Goal: Task Accomplishment & Management: Use online tool/utility

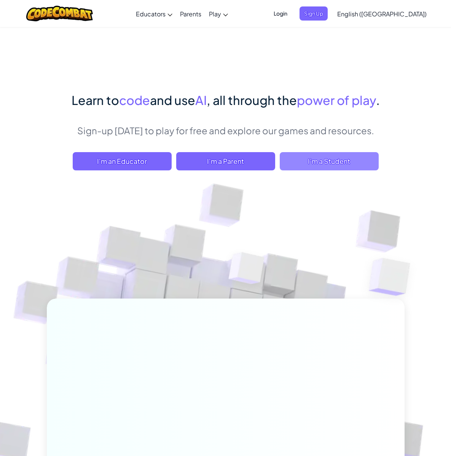
click at [280, 170] on span "I'm a Student" at bounding box center [329, 161] width 99 height 18
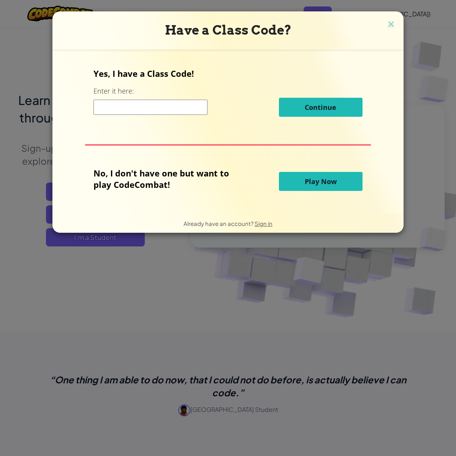
click at [344, 175] on button "Play Now" at bounding box center [321, 181] width 84 height 19
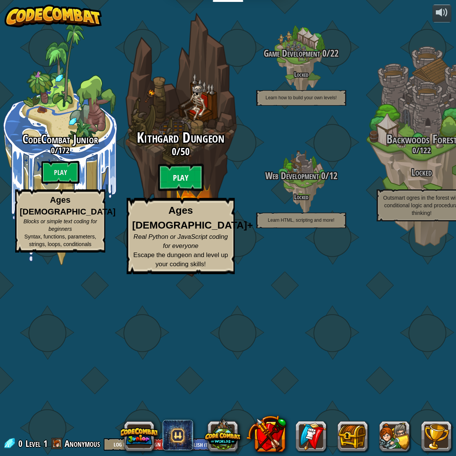
click at [172, 191] on btn "Play" at bounding box center [181, 177] width 46 height 27
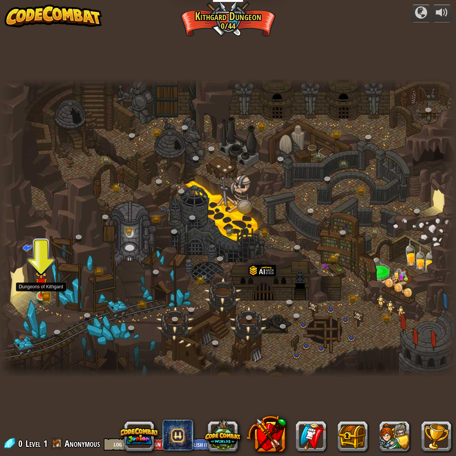
click at [42, 295] on img at bounding box center [41, 283] width 12 height 25
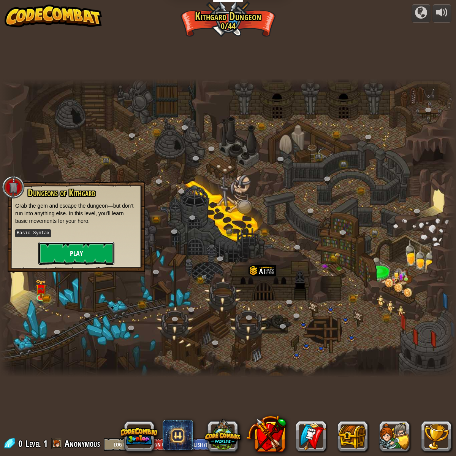
click at [68, 250] on button "Play" at bounding box center [76, 253] width 76 height 23
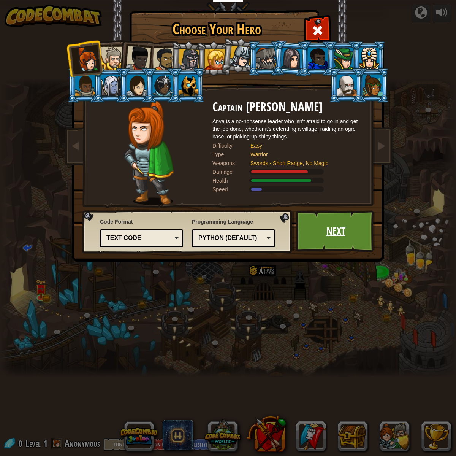
click at [314, 244] on link "Next" at bounding box center [335, 231] width 79 height 42
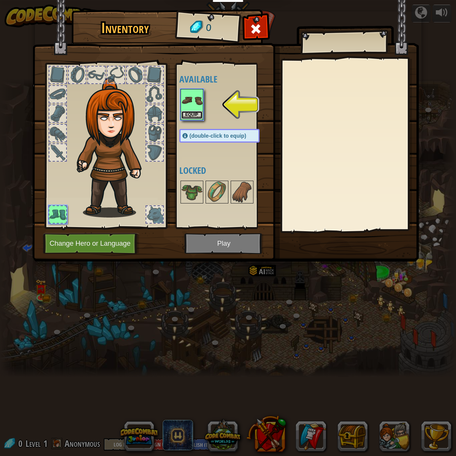
click at [194, 116] on button "Equip" at bounding box center [191, 115] width 21 height 8
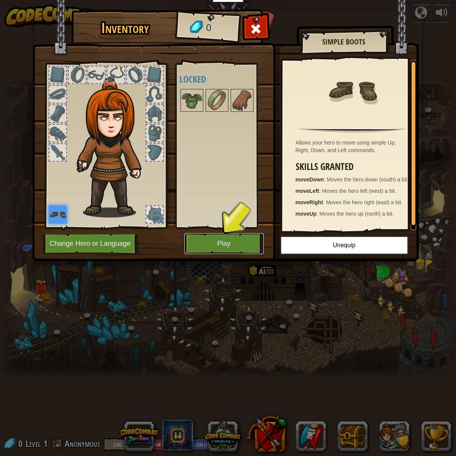
click at [234, 240] on button "Play" at bounding box center [223, 243] width 79 height 21
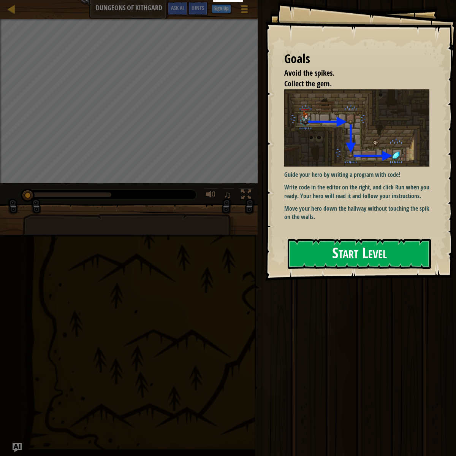
click at [302, 239] on button "Start Level" at bounding box center [359, 254] width 143 height 30
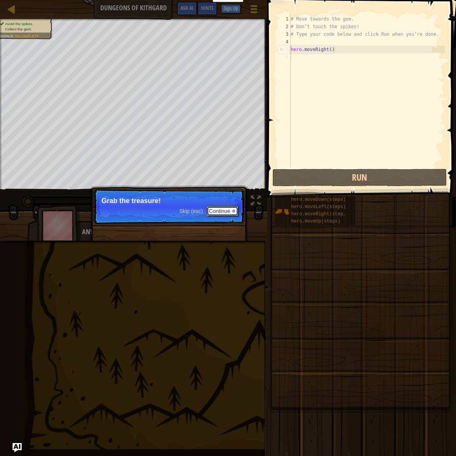
click at [219, 208] on button "Continue" at bounding box center [223, 211] width 32 height 10
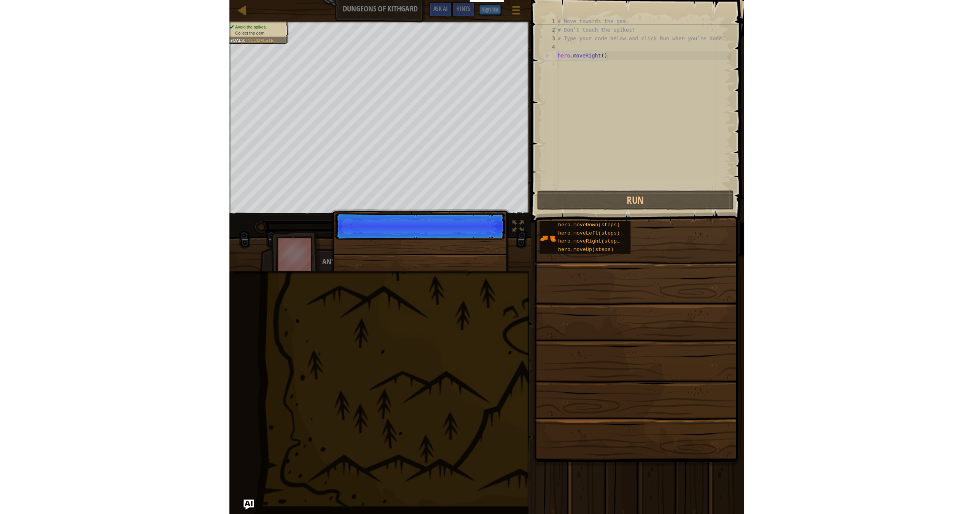
scroll to position [3, 0]
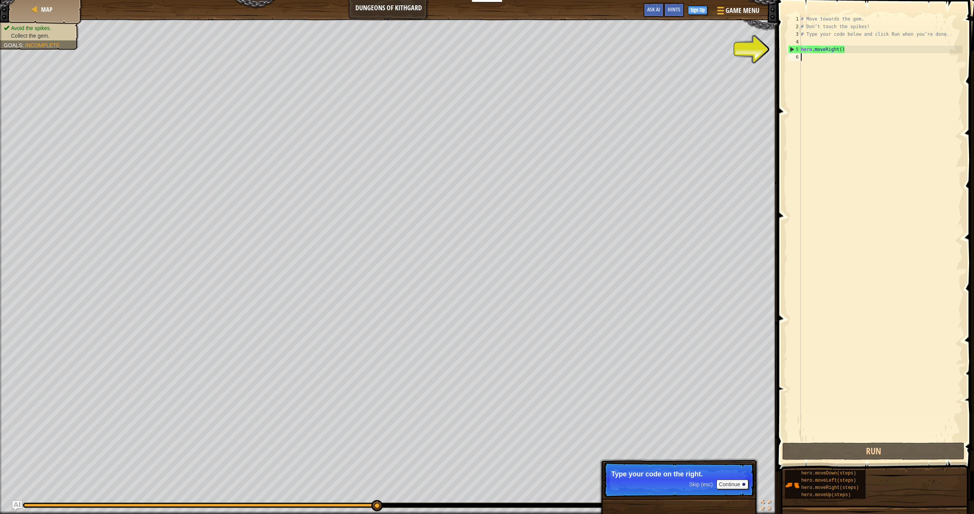
click at [72, 21] on div "Avoid the spikes. Collect the gem. Goals : Incomplete" at bounding box center [388, 266] width 777 height 495
click at [55, 16] on div "Map" at bounding box center [45, 9] width 61 height 19
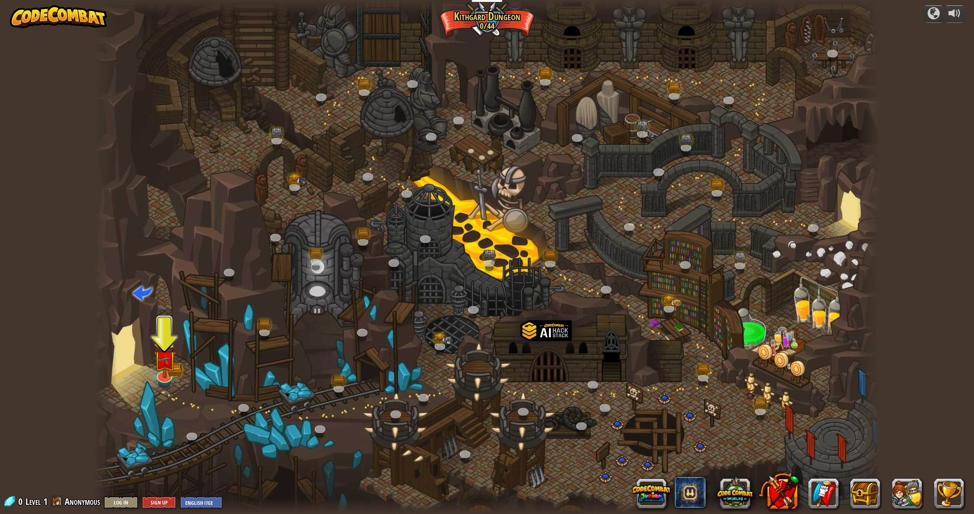
click at [144, 373] on div at bounding box center [487, 257] width 786 height 514
click at [157, 376] on div at bounding box center [165, 375] width 16 height 16
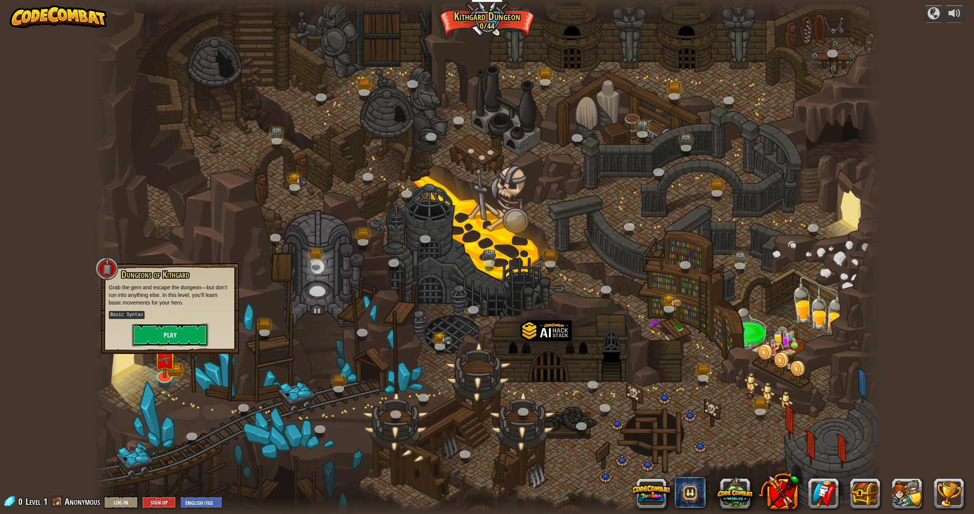
click at [186, 336] on button "Play" at bounding box center [170, 335] width 76 height 23
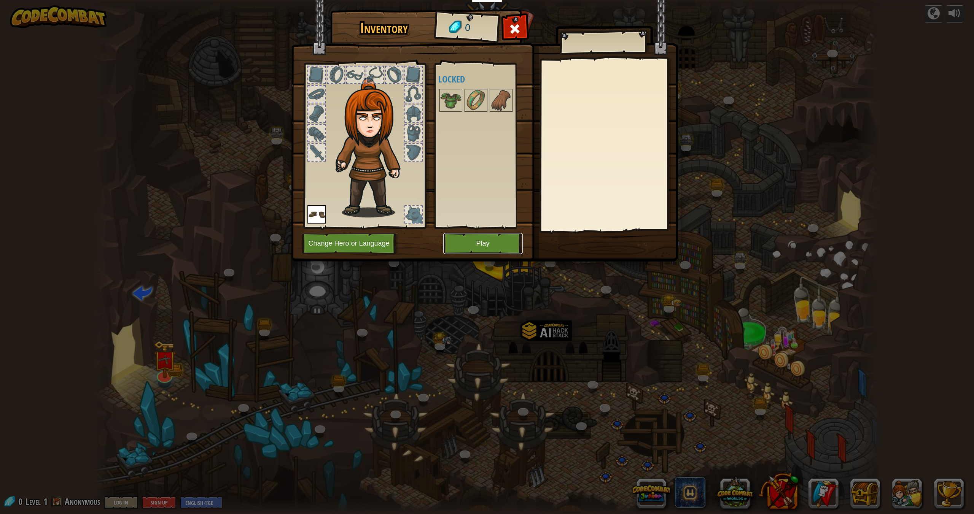
click at [450, 246] on button "Play" at bounding box center [482, 243] width 79 height 21
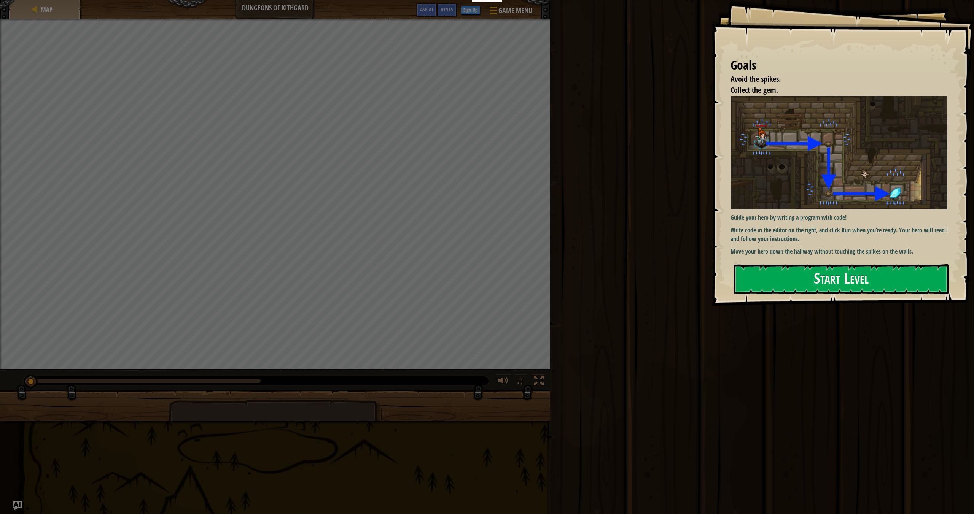
click at [450, 226] on p "Write code in the editor on the right, and click Run when you’re ready. Your he…" at bounding box center [841, 234] width 222 height 17
click at [450, 240] on p "Write code in the editor on the right, and click Run when you’re ready. Your he…" at bounding box center [841, 234] width 222 height 17
click at [450, 294] on button "Start Level" at bounding box center [841, 279] width 215 height 30
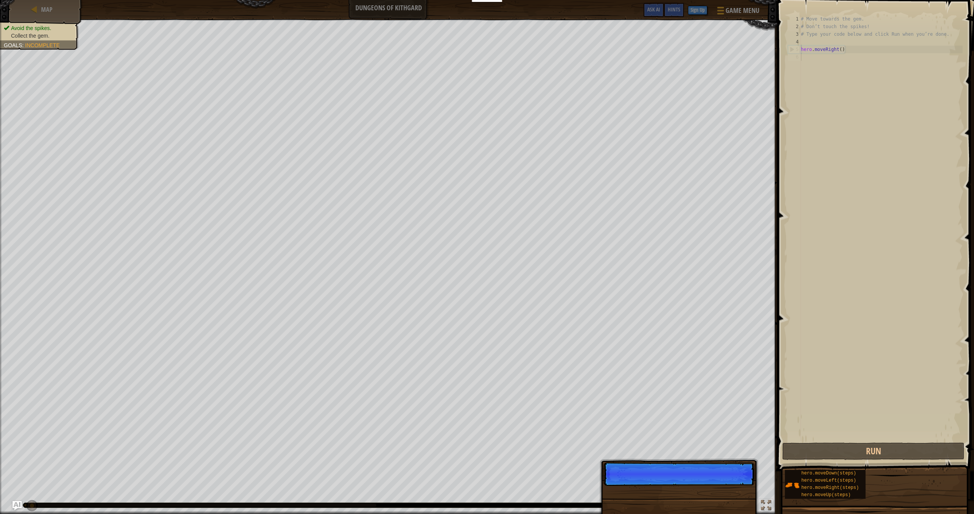
click at [450, 456] on p "Skip (esc) Continue" at bounding box center [678, 474] width 151 height 24
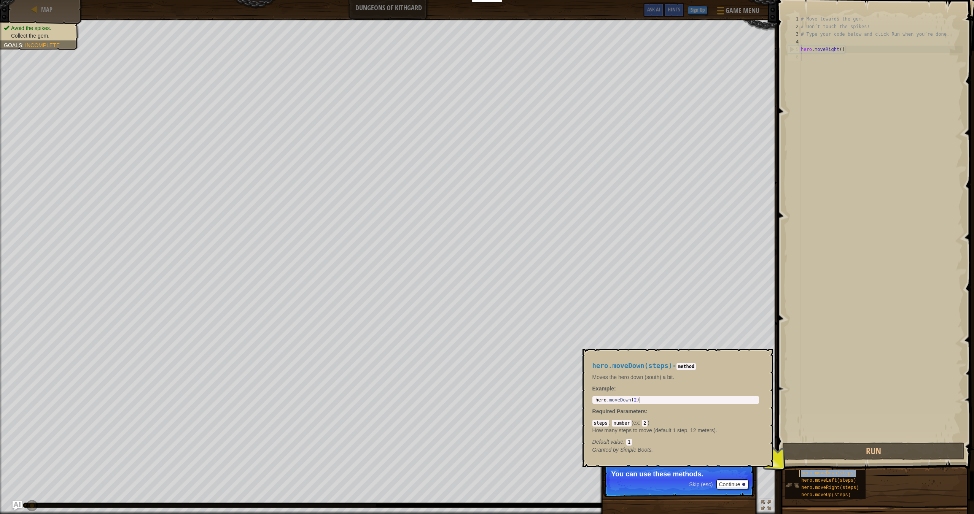
click at [450, 456] on span "hero.moveDown(steps)" at bounding box center [828, 473] width 55 height 5
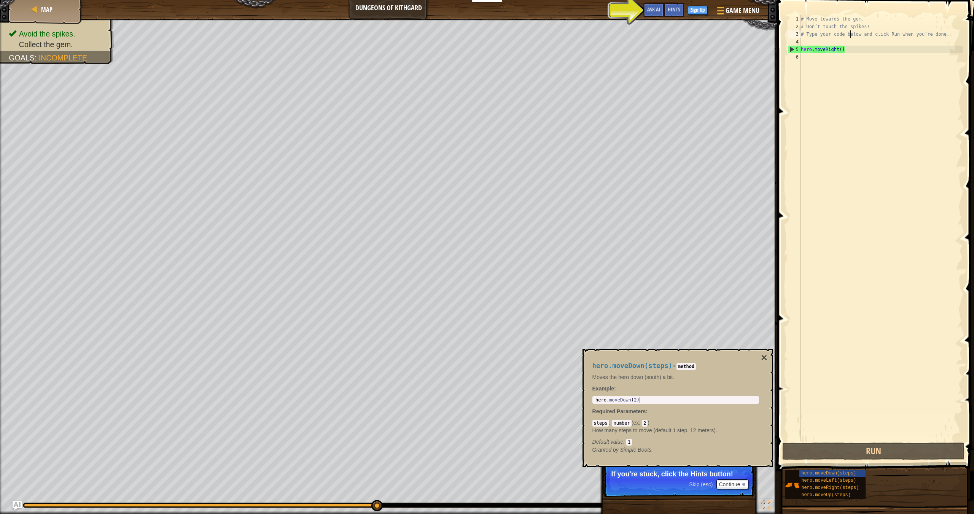
click at [450, 33] on div "# Move towards the gem. # Don’t touch the spikes! # Type your code below and cl…" at bounding box center [880, 235] width 163 height 441
click at [450, 50] on div "# Move towards the gem. # Don’t touch the spikes! # Type your code below and cl…" at bounding box center [880, 235] width 163 height 441
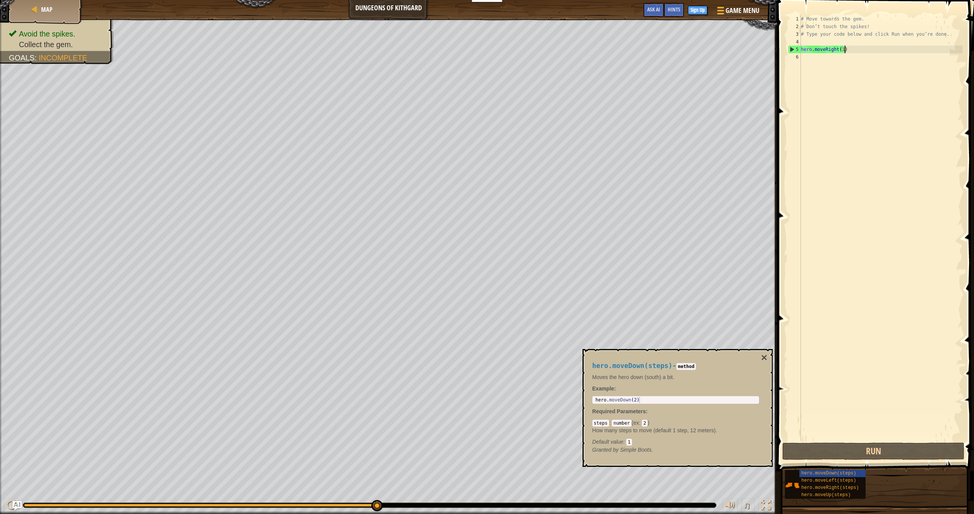
scroll to position [3, 3]
type textarea "hero.moveRight()"
click at [450, 52] on div "# Move towards the gem. # Don’t touch the spikes! # Type your code below and cl…" at bounding box center [880, 235] width 163 height 441
click at [450, 65] on div "# Move towards the gem. # Don’t touch the spikes! # Type your code below and cl…" at bounding box center [880, 235] width 163 height 441
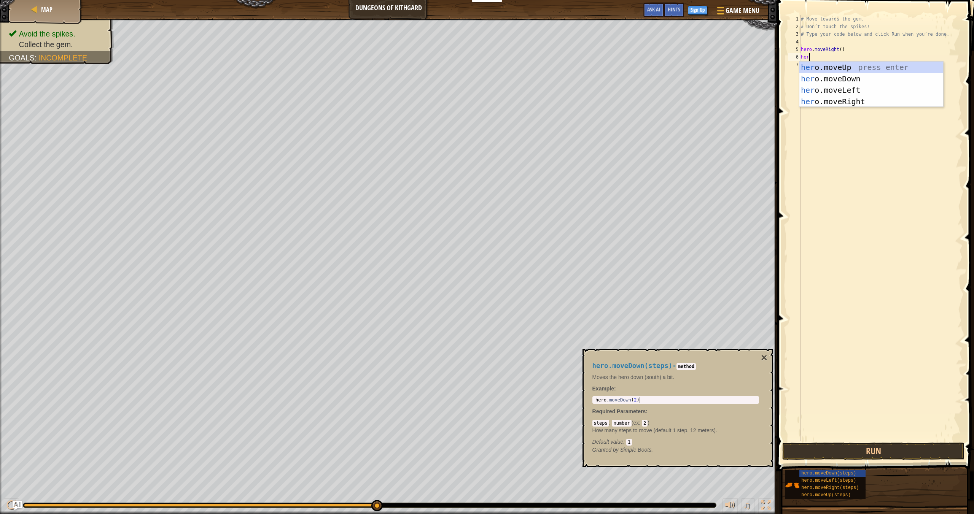
type textarea "hero"
click at [450, 83] on div "hero .moveUp press enter hero .moveDown press enter hero .moveLeft press enter …" at bounding box center [871, 96] width 144 height 68
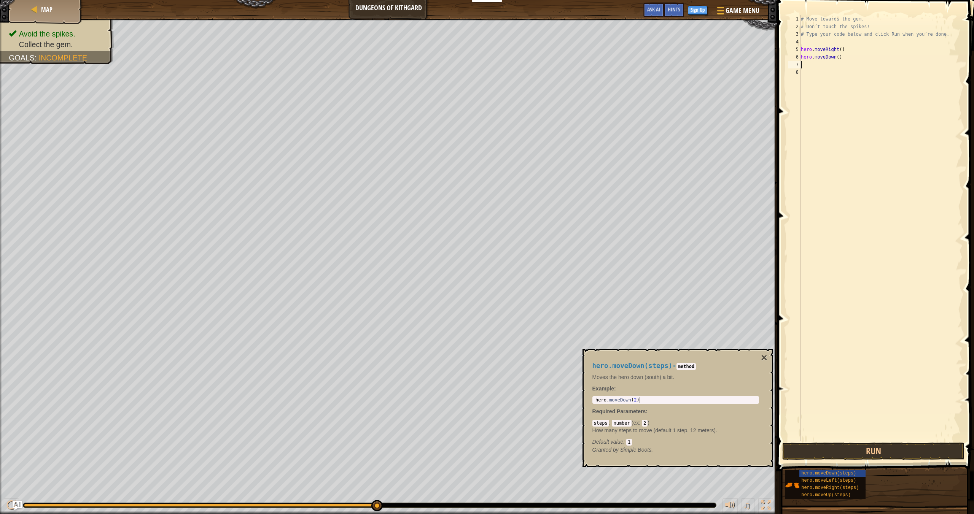
scroll to position [3, 0]
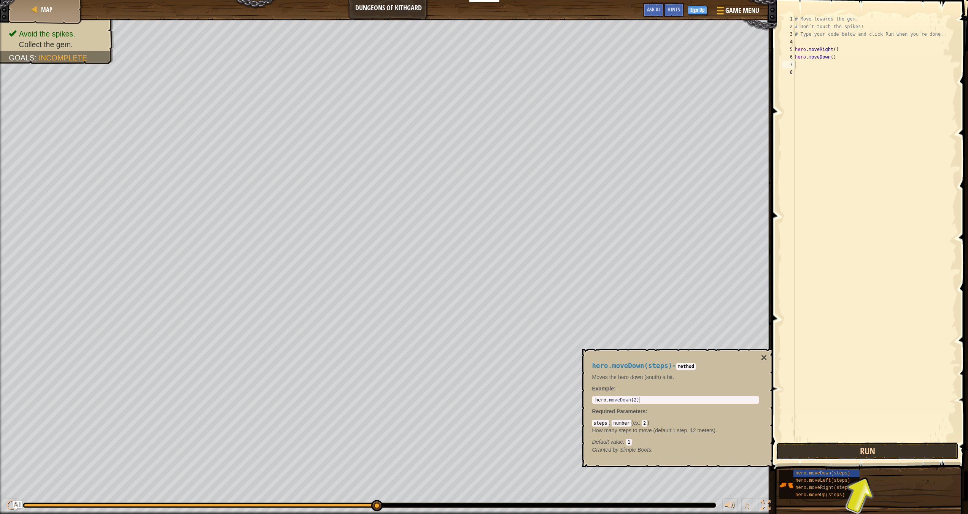
click at [450, 450] on button "Run" at bounding box center [867, 451] width 182 height 17
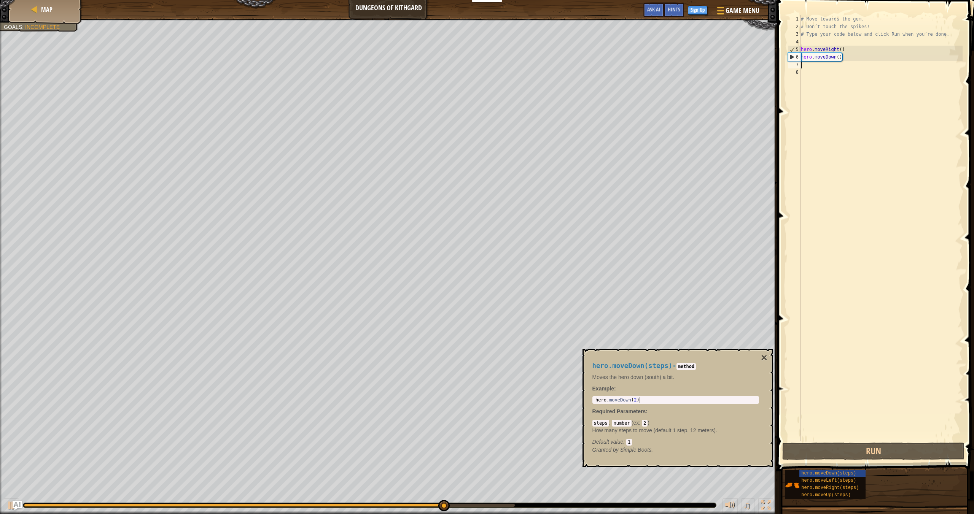
click at [450, 66] on div "# Move towards the gem. # Don’t touch the spikes! # Type your code below and cl…" at bounding box center [880, 235] width 163 height 441
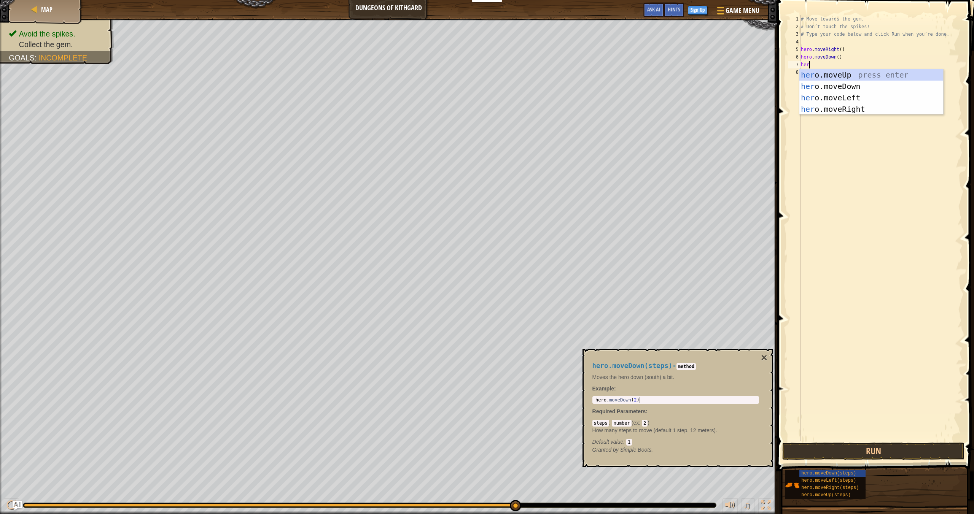
type textarea "hero"
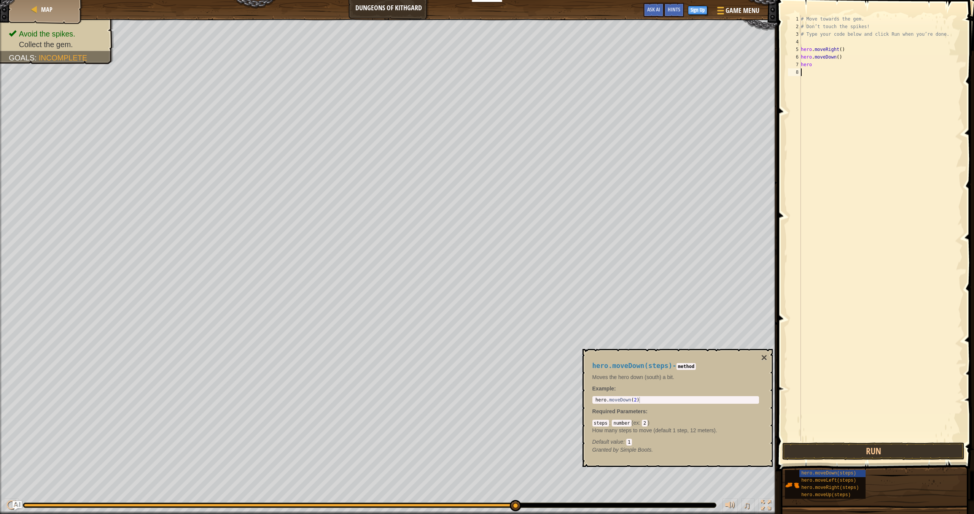
click at [450, 114] on div "# Move towards the gem. # Don’t touch the spikes! # Type your code below and cl…" at bounding box center [880, 235] width 163 height 441
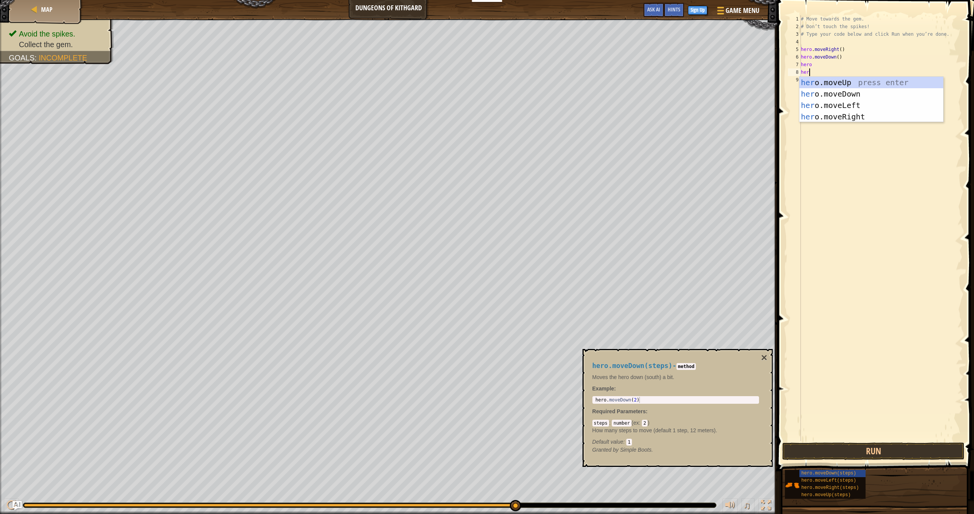
type textarea "hero"
click at [450, 115] on div "hero .moveUp press enter hero .moveDown press enter hero .moveLeft press enter …" at bounding box center [871, 111] width 144 height 68
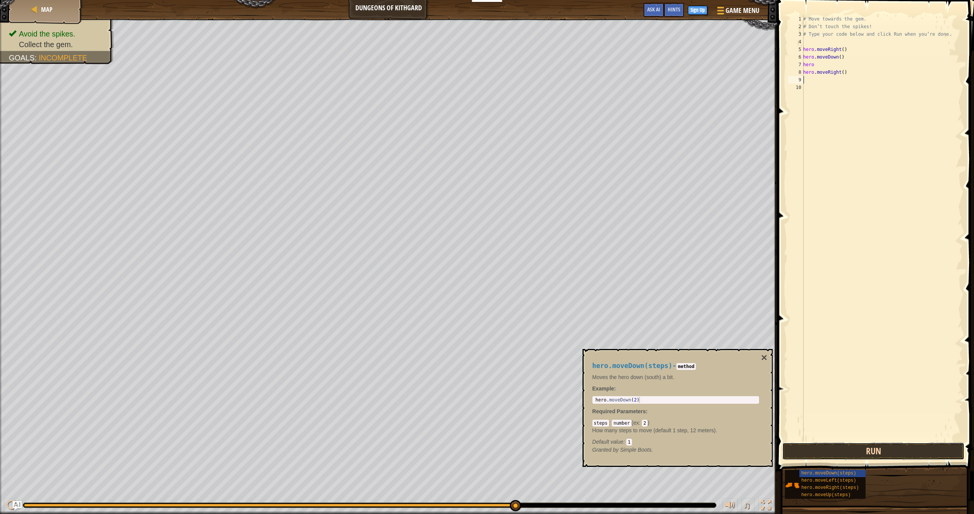
click at [450, 456] on button "Run" at bounding box center [873, 451] width 182 height 17
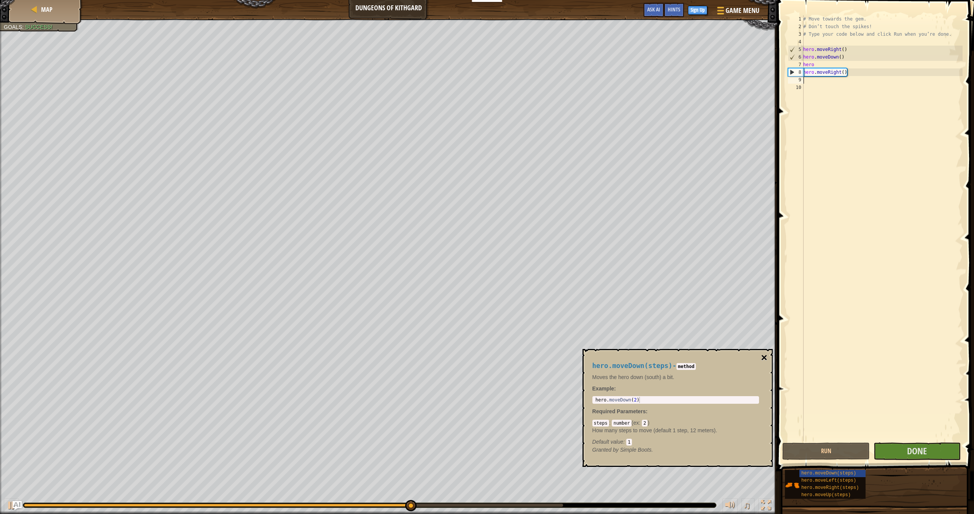
click at [450, 360] on button "×" at bounding box center [764, 358] width 6 height 11
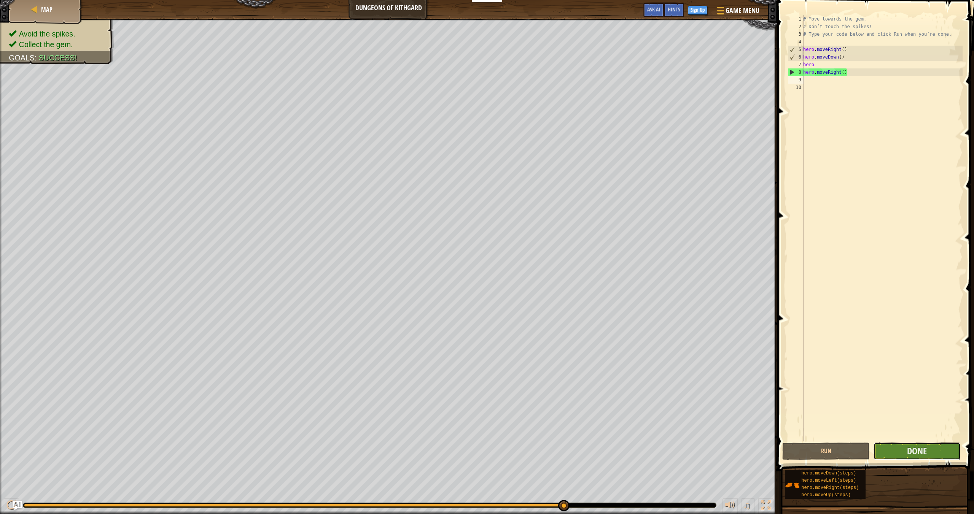
click at [450, 453] on button "Done" at bounding box center [916, 451] width 87 height 17
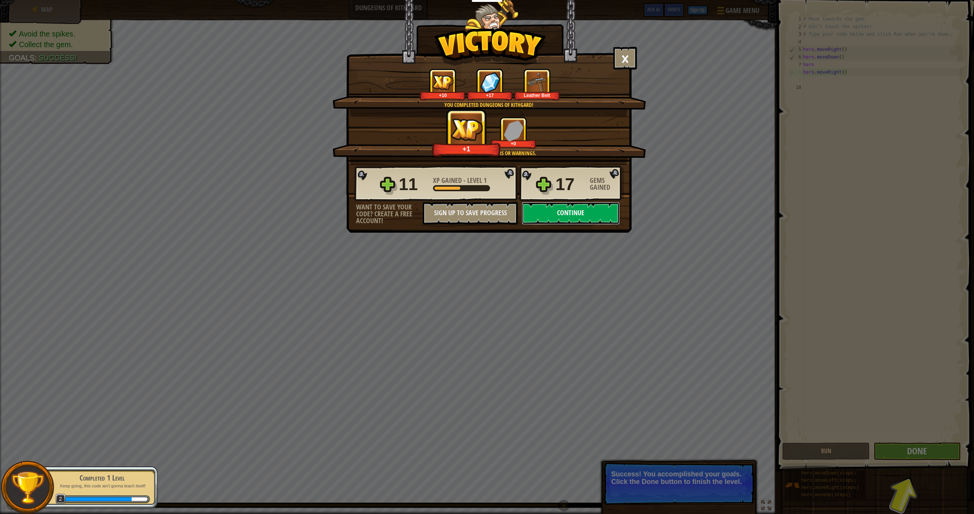
click at [450, 214] on button "Continue" at bounding box center [570, 213] width 98 height 23
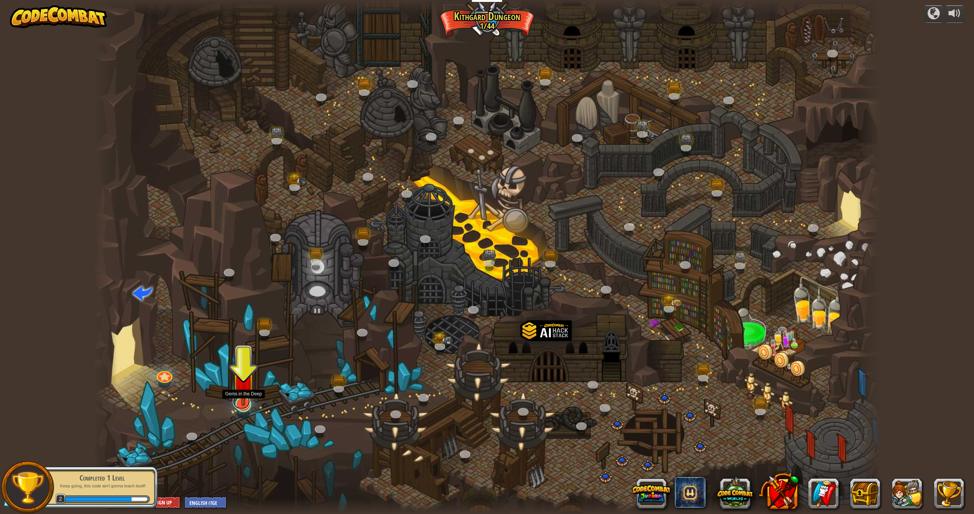
click at [243, 409] on link at bounding box center [241, 401] width 17 height 15
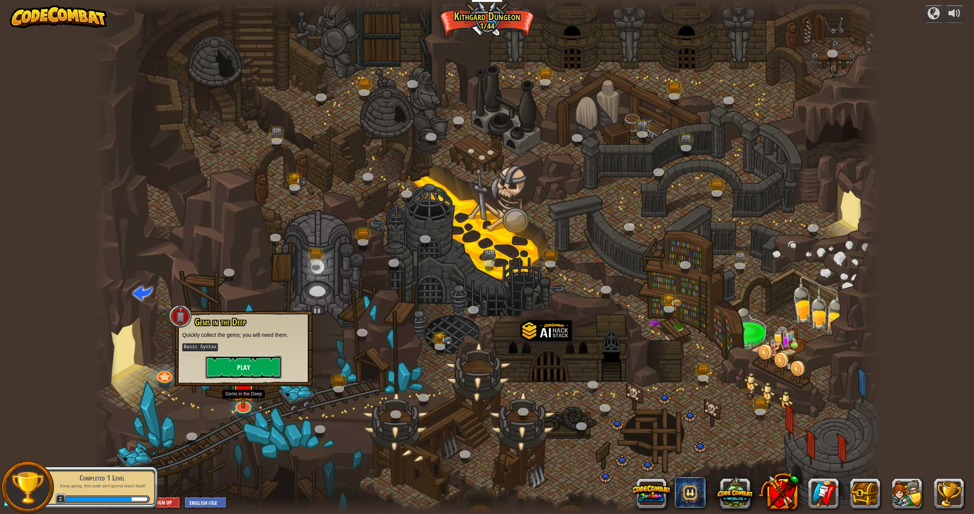
click at [241, 369] on button "Play" at bounding box center [243, 367] width 76 height 23
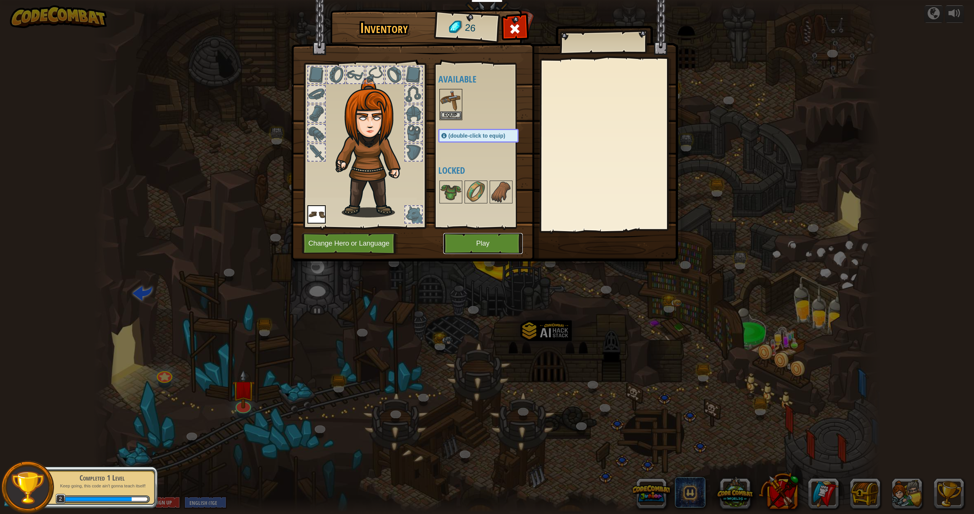
click at [450, 238] on button "Play" at bounding box center [482, 243] width 79 height 21
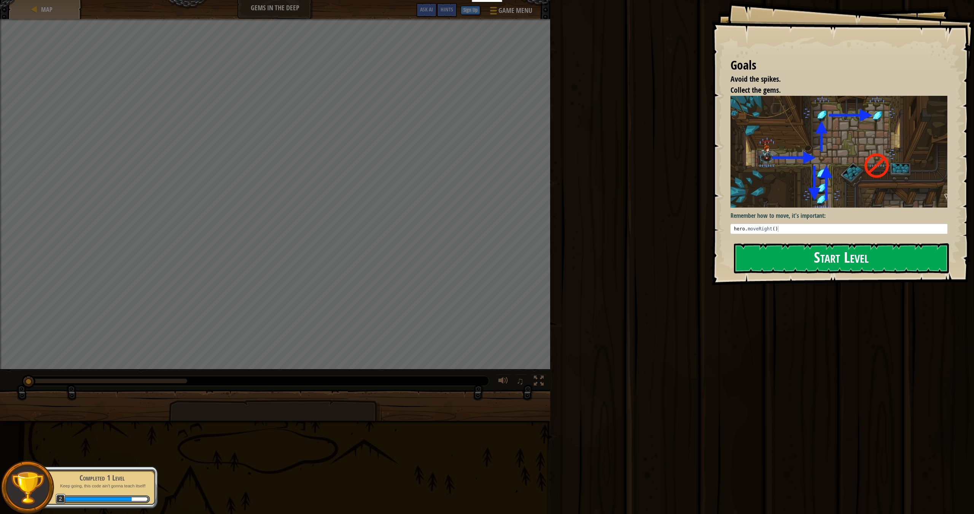
click at [450, 242] on div "Goals Avoid the spikes. Collect the gems. Remember how to move, it's important:…" at bounding box center [842, 142] width 262 height 285
click at [450, 261] on button "Start Level" at bounding box center [841, 258] width 215 height 30
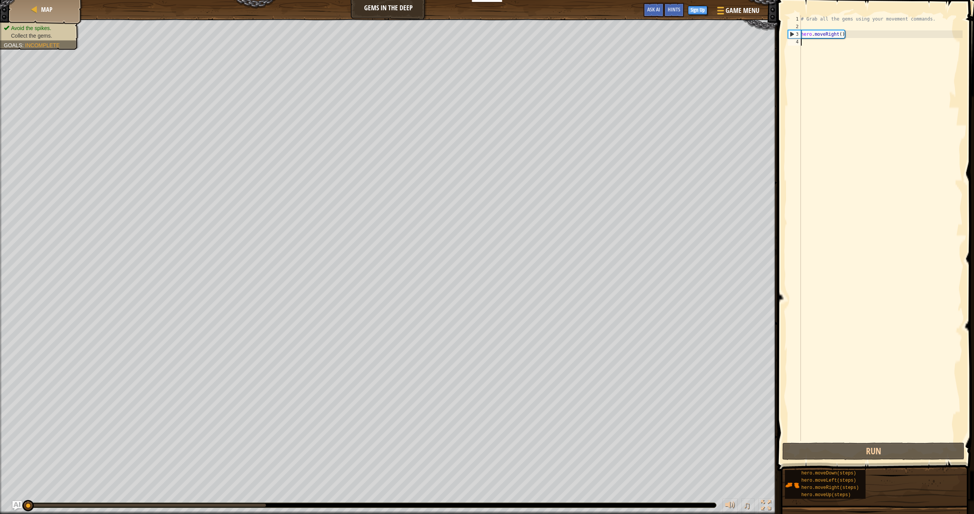
click at [450, 43] on div "# Grab all the gems using your movement commands. hero . moveRight ( )" at bounding box center [880, 235] width 163 height 441
click at [450, 456] on button "Run" at bounding box center [873, 451] width 182 height 17
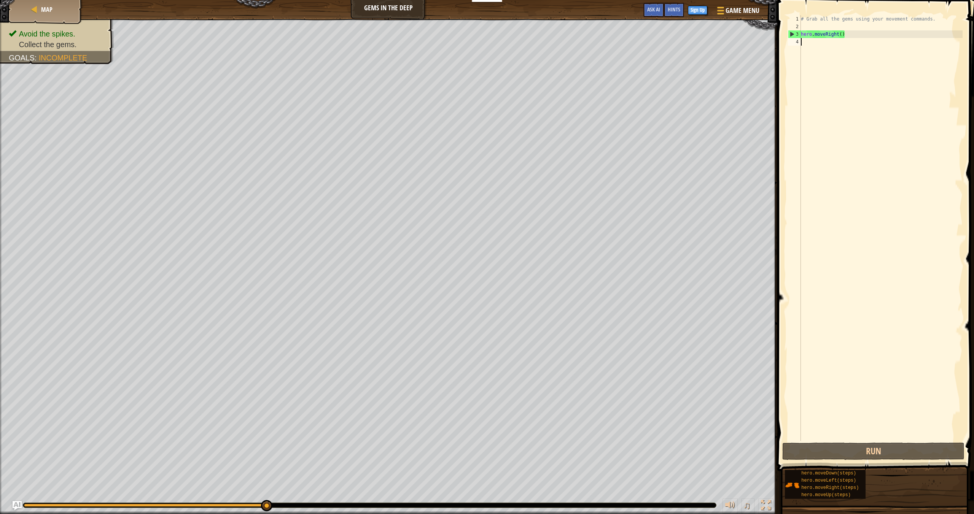
click at [450, 44] on div "# Grab all the gems using your movement commands. hero . moveRight ( )" at bounding box center [880, 235] width 163 height 441
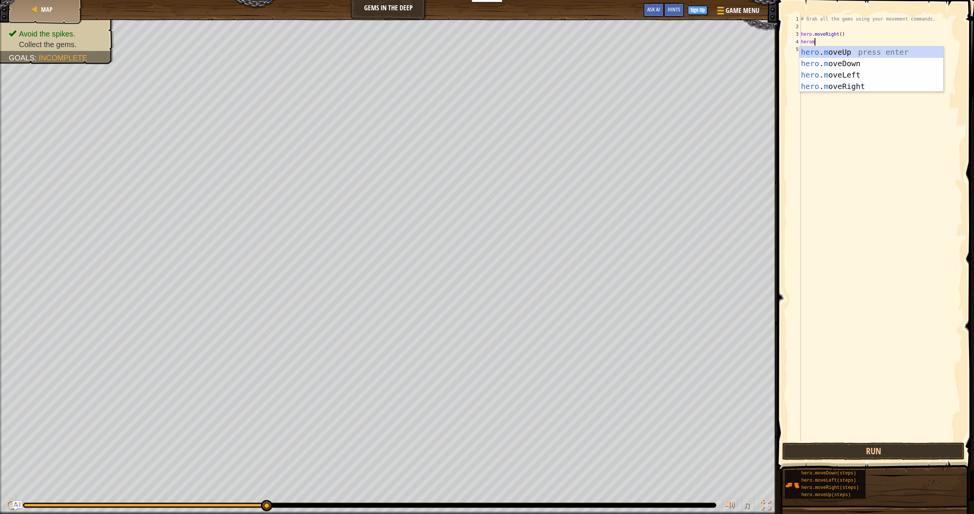
scroll to position [3, 1]
type textarea "heromo"
click at [450, 62] on div "hero . mo veUp press enter hero . mo veDown press enter hero . mo veLeft press …" at bounding box center [871, 80] width 144 height 68
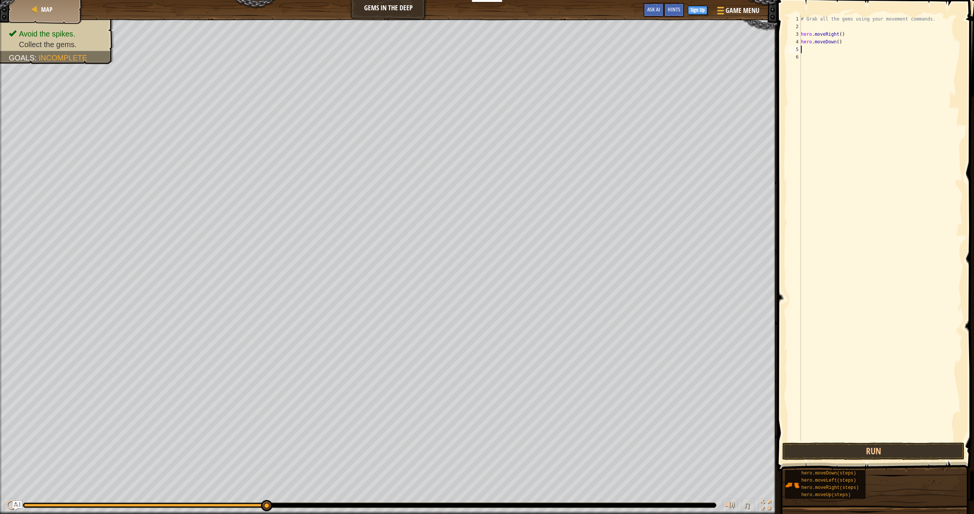
scroll to position [3, 0]
click at [450, 446] on button "Run" at bounding box center [873, 451] width 182 height 17
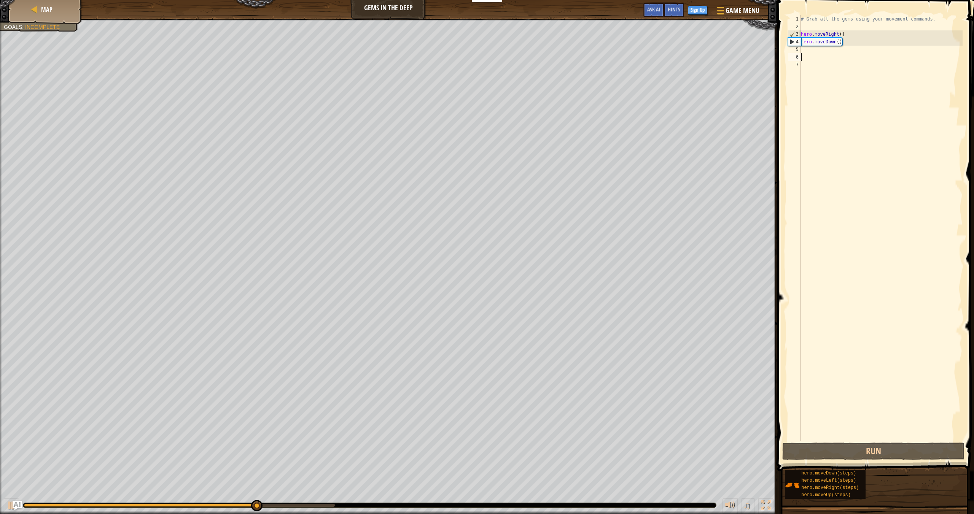
click at [450, 54] on div "# Grab all the gems using your movement commands. hero . moveRight ( ) hero . m…" at bounding box center [880, 235] width 163 height 441
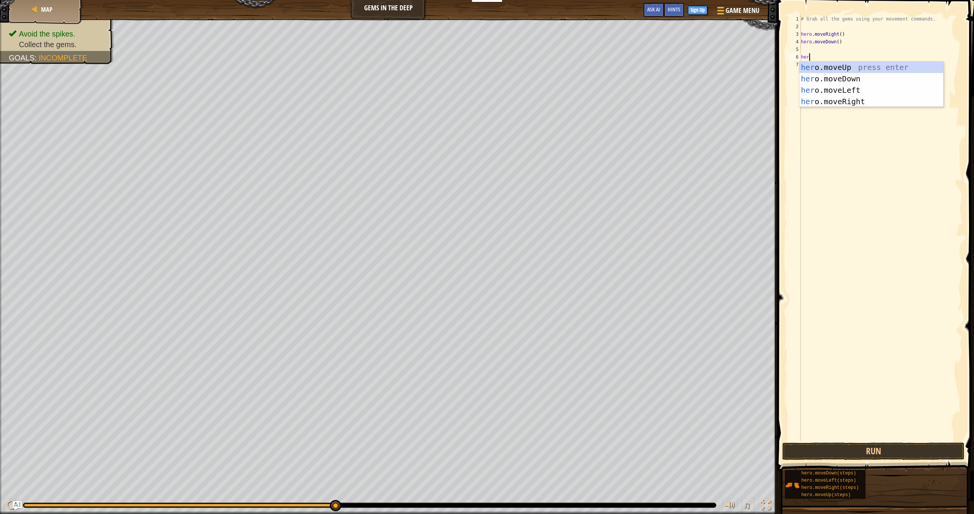
type textarea "hero"
click at [450, 70] on div "hero .moveUp press enter hero .moveDown press enter hero .moveLeft press enter …" at bounding box center [871, 96] width 144 height 68
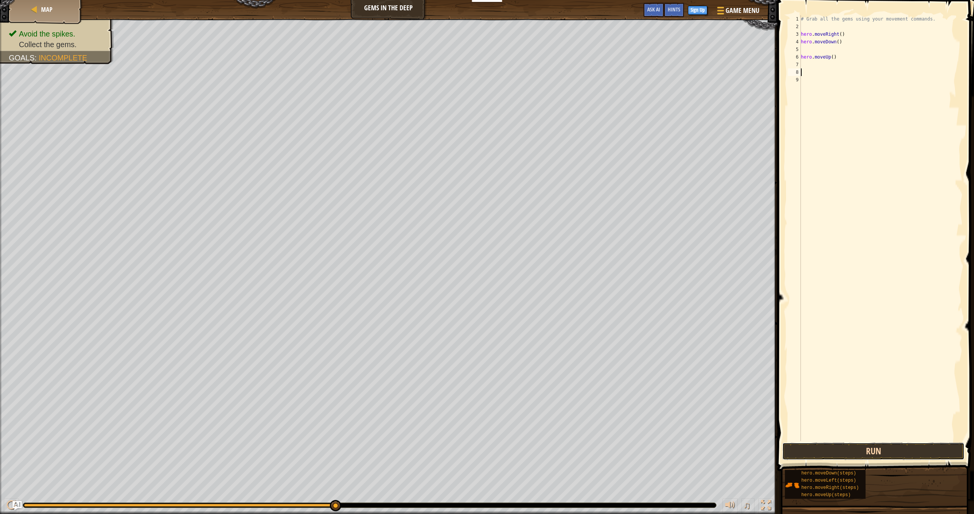
click at [450, 447] on button "Run" at bounding box center [873, 451] width 182 height 17
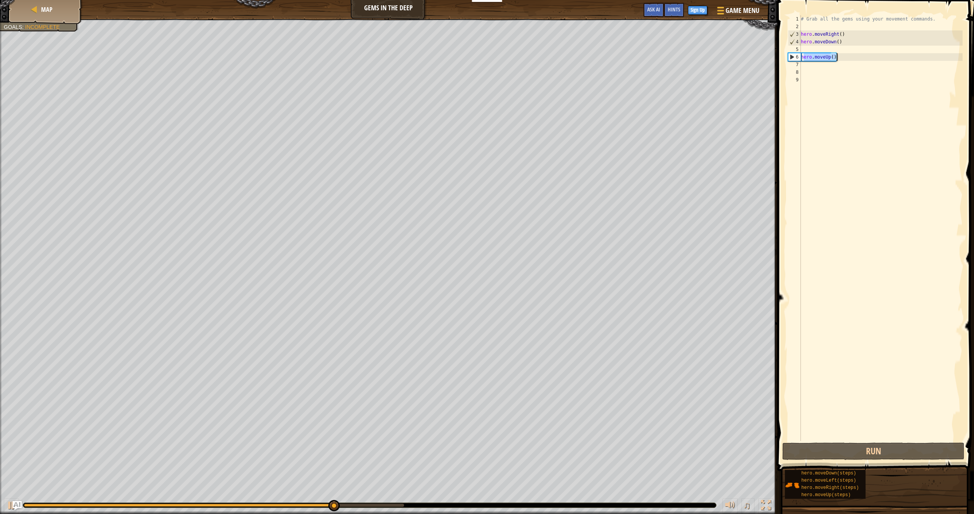
drag, startPoint x: 803, startPoint y: 57, endPoint x: 816, endPoint y: 70, distance: 18.3
click at [450, 63] on div "# Grab all the gems using your movement commands. hero . moveRight ( ) hero . m…" at bounding box center [880, 235] width 163 height 441
type textarea "hero.moveUp()"
click at [450, 71] on div "# Grab all the gems using your movement commands. hero . moveRight ( ) hero . m…" at bounding box center [880, 235] width 163 height 441
click at [450, 70] on div "# Grab all the gems using your movement commands. hero . moveRight ( ) hero . m…" at bounding box center [880, 235] width 163 height 441
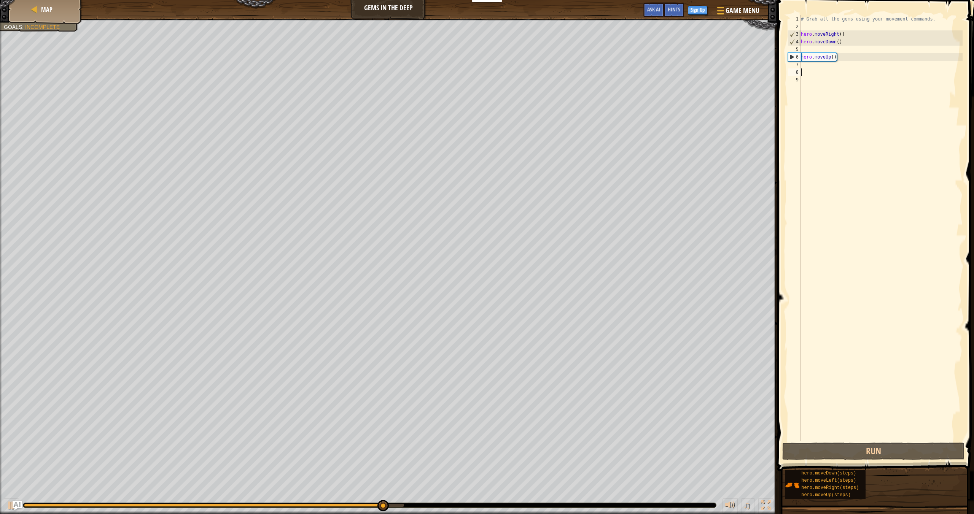
click at [450, 67] on div "# Grab all the gems using your movement commands. hero . moveRight ( ) hero . m…" at bounding box center [880, 235] width 163 height 441
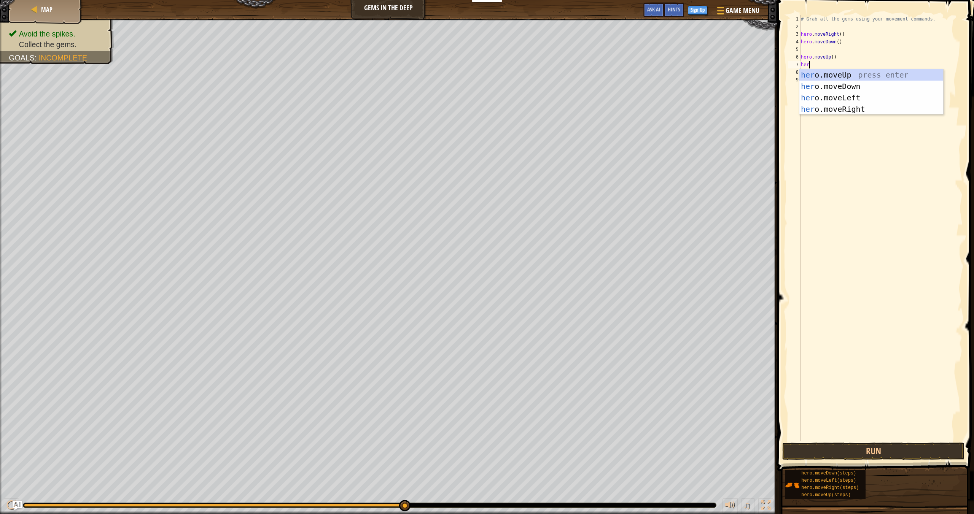
type textarea "hero"
click at [450, 73] on div "hero .moveUp press enter hero .moveDown press enter hero .moveLeft press enter …" at bounding box center [871, 103] width 144 height 68
type textarea "hero"
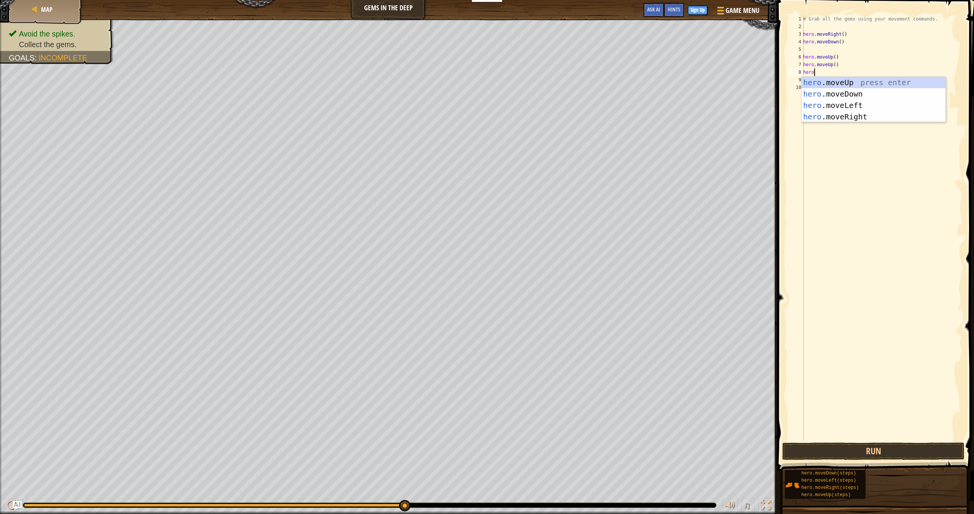
scroll to position [3, 0]
click at [450, 117] on div "hero .moveUp press enter hero .moveDown press enter hero .moveLeft press enter …" at bounding box center [873, 111] width 144 height 68
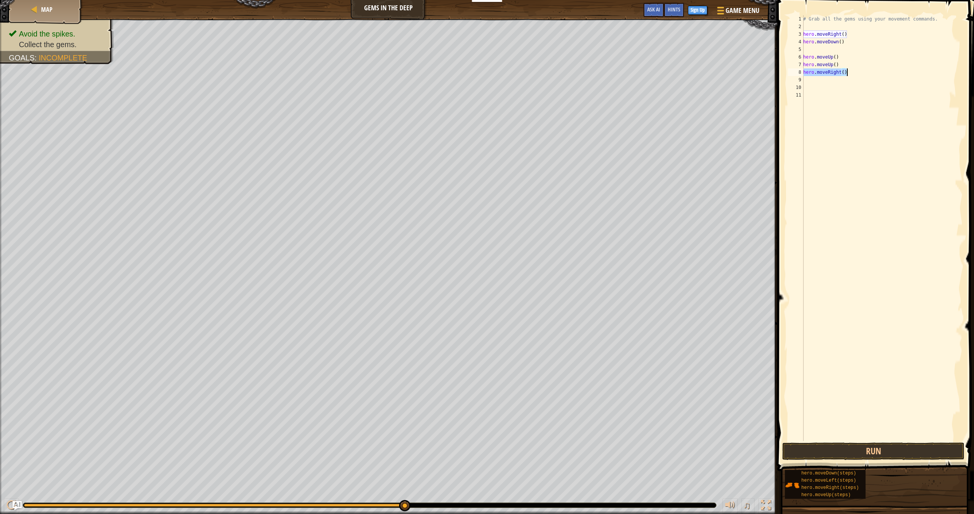
drag, startPoint x: 803, startPoint y: 72, endPoint x: 853, endPoint y: 70, distance: 49.5
click at [450, 70] on div "# Grab all the gems using your movement commands. hero . moveRight ( ) hero . m…" at bounding box center [881, 235] width 161 height 441
type textarea "hero.moveRight()"
click at [450, 78] on div "# Grab all the gems using your movement commands. hero . moveRight ( ) hero . m…" at bounding box center [881, 235] width 161 height 441
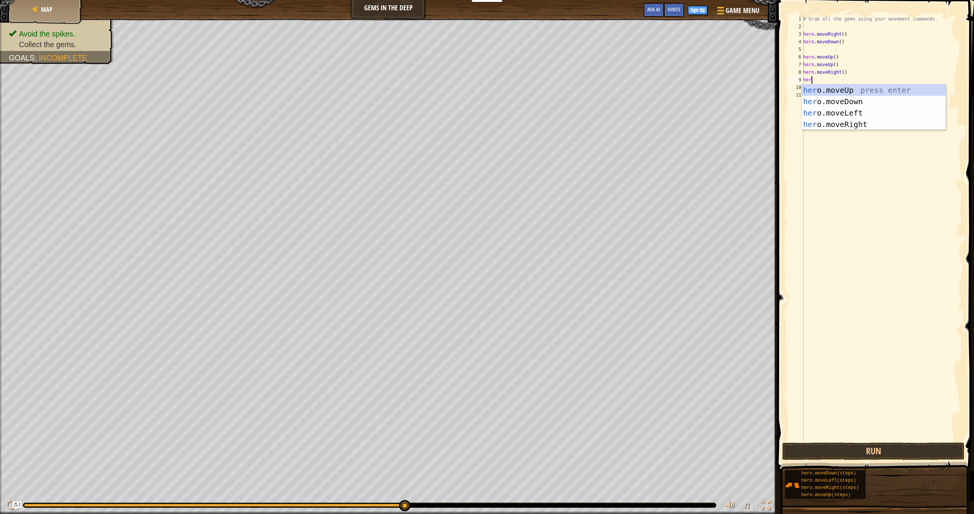
type textarea "hero"
click at [450, 101] on div "hero .moveUp press enter hero .moveDown press enter hero .moveLeft press enter …" at bounding box center [873, 118] width 144 height 68
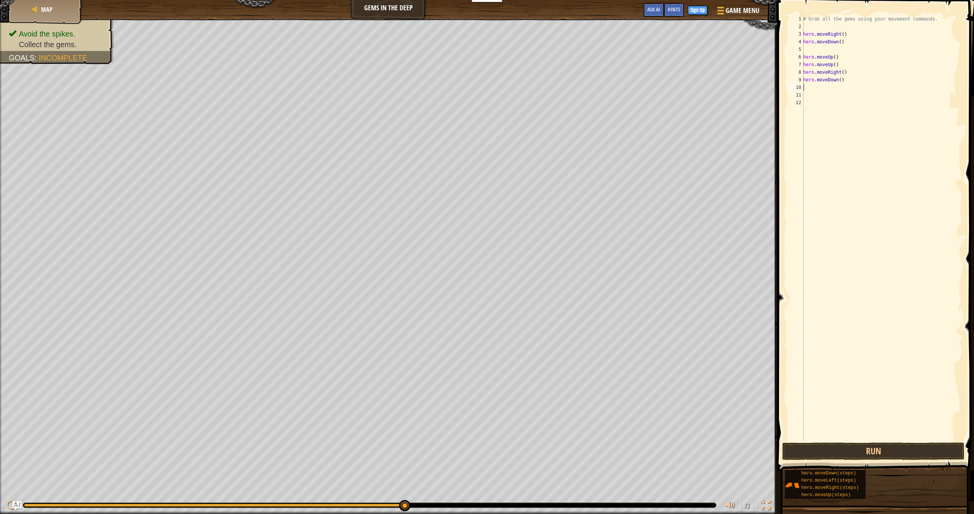
scroll to position [3, 0]
click at [450, 450] on button "Run" at bounding box center [873, 451] width 182 height 17
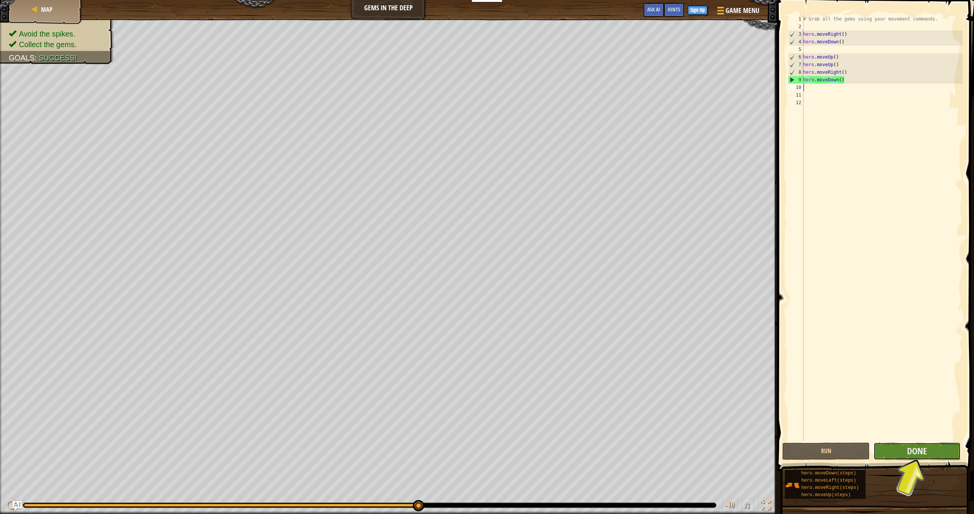
click at [450, 448] on button "Done" at bounding box center [916, 451] width 87 height 17
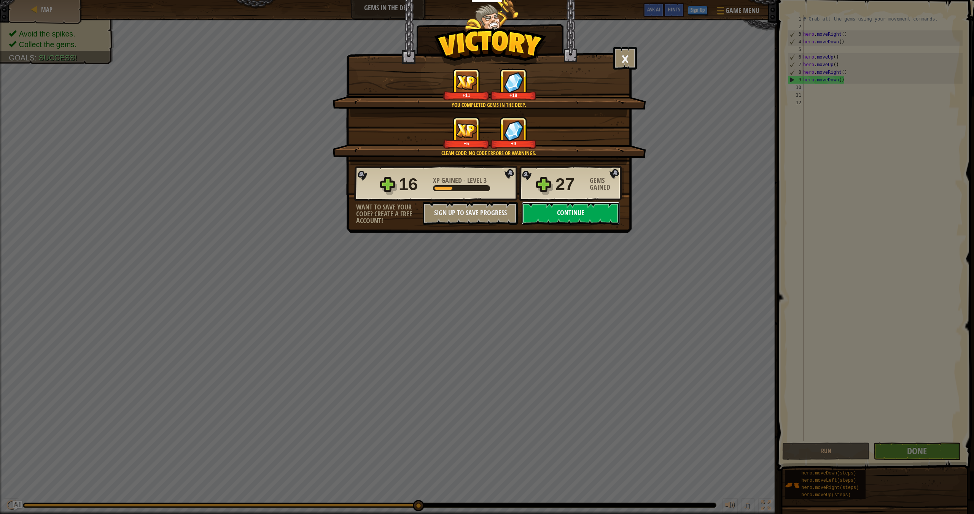
click at [450, 216] on button "Continue" at bounding box center [570, 213] width 98 height 23
